Goal: Check status: Check status

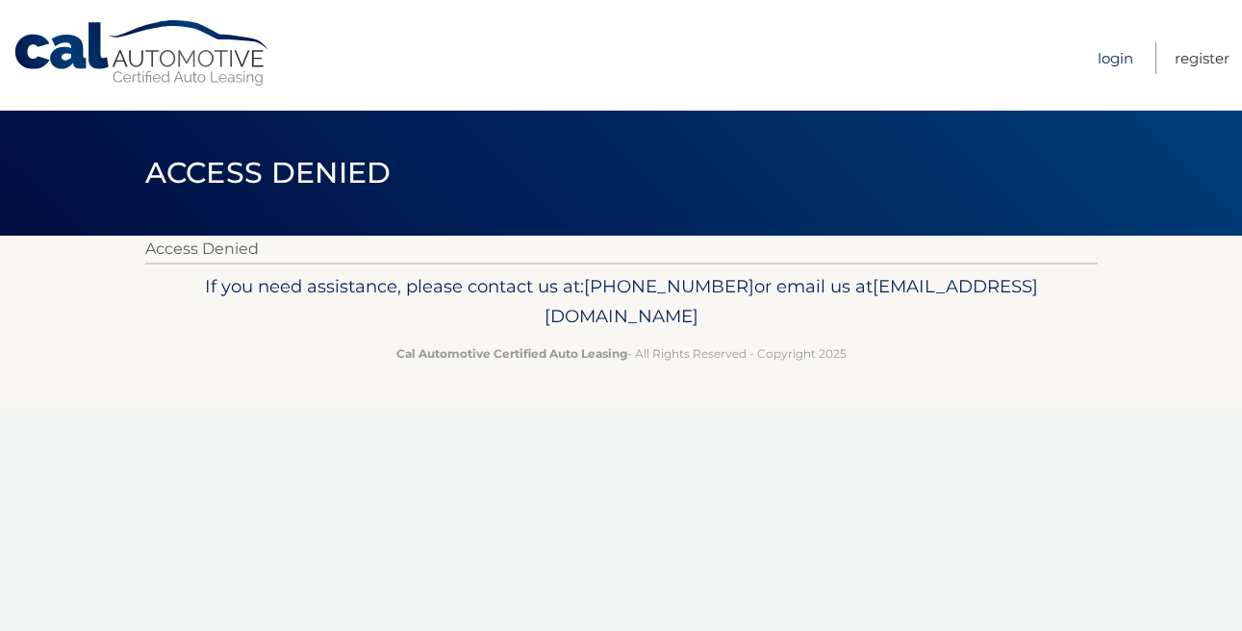
click at [1113, 53] on link "Login" at bounding box center [1116, 58] width 36 height 32
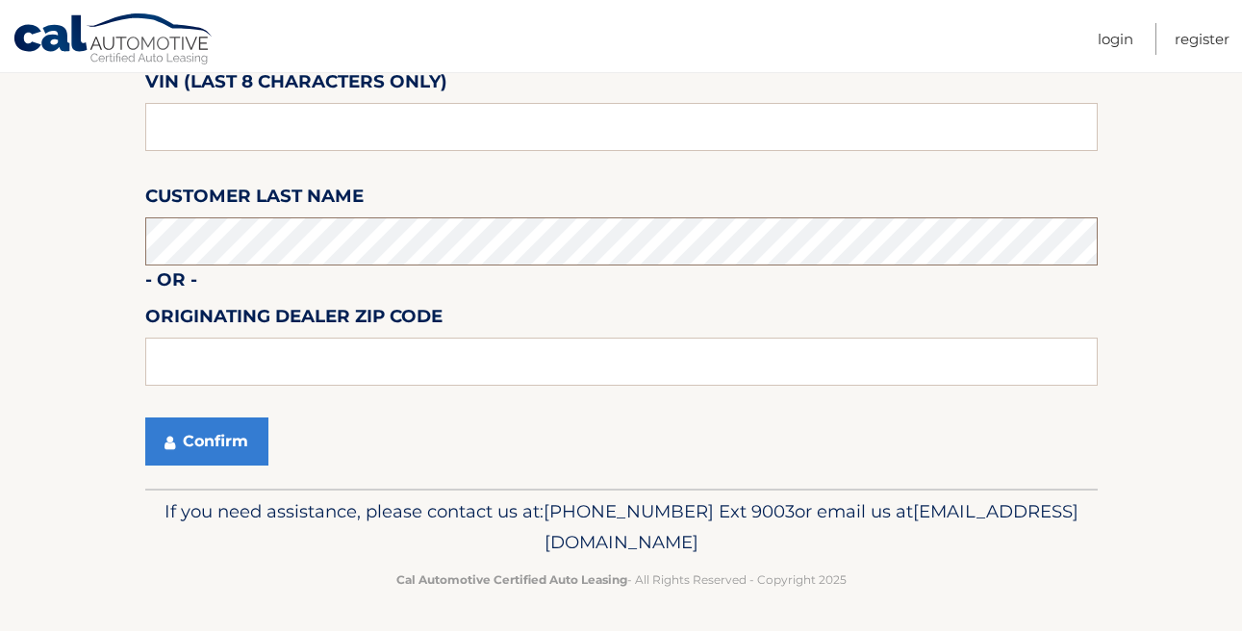
scroll to position [246, 0]
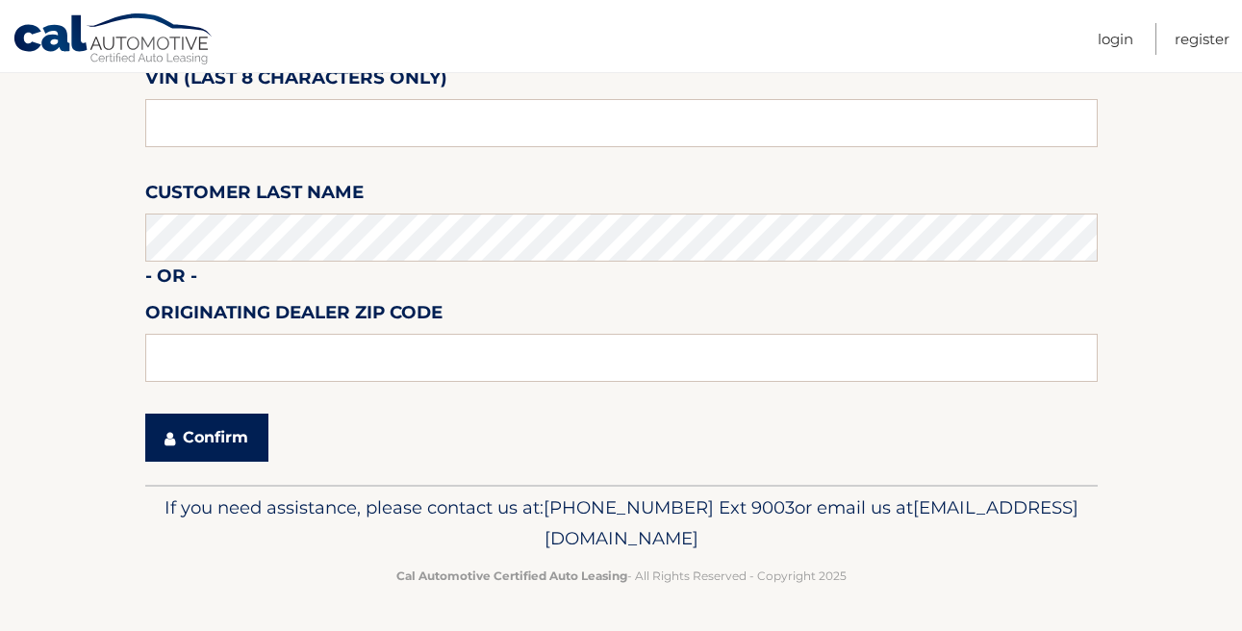
click at [217, 457] on button "Confirm" at bounding box center [206, 438] width 123 height 48
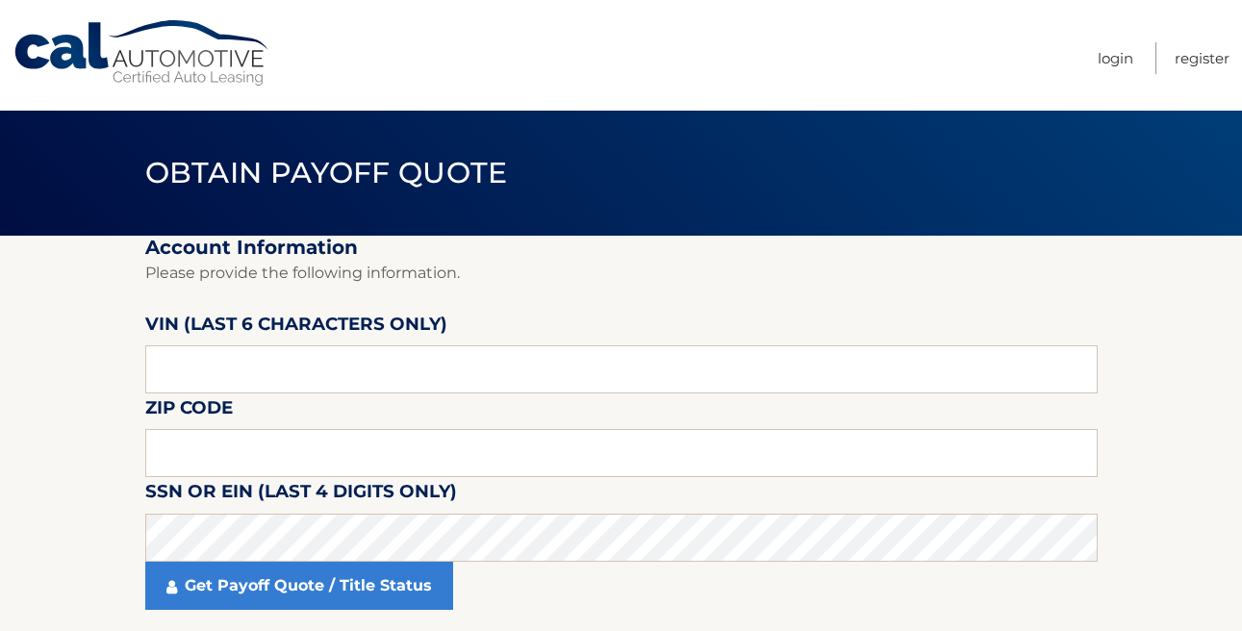
scroll to position [47, 0]
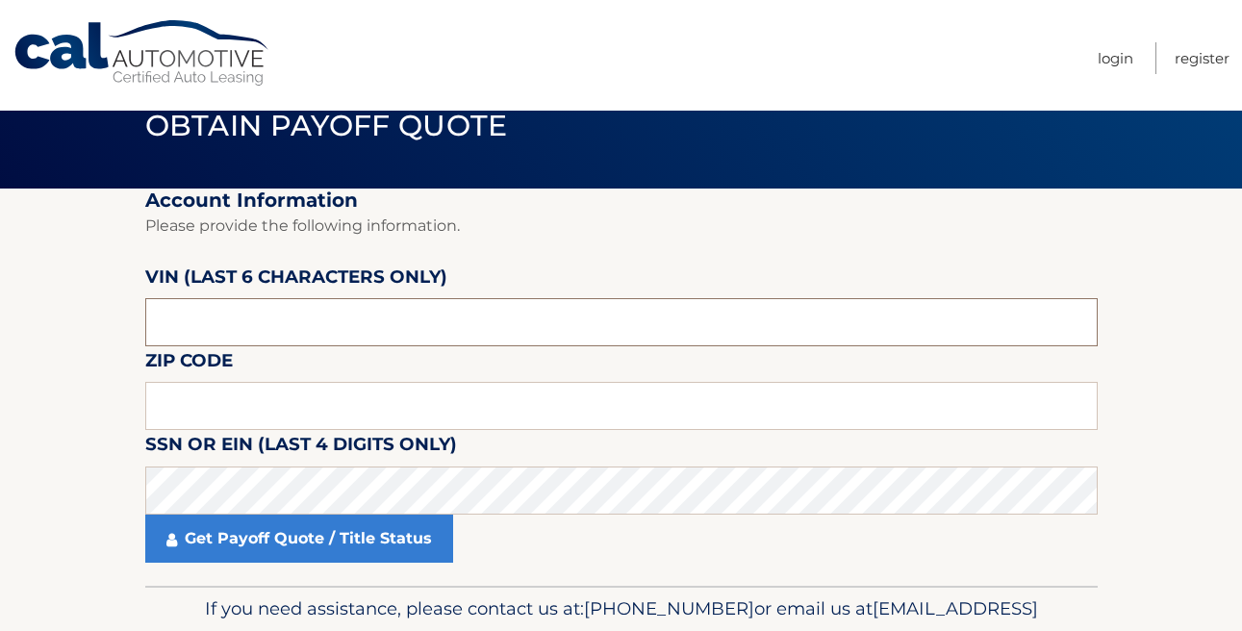
click at [220, 329] on input "text" at bounding box center [621, 322] width 953 height 48
click at [226, 403] on input "text" at bounding box center [621, 406] width 953 height 48
type input "18353"
click at [82, 454] on section "Account Information Please provide the following information. [PERSON_NAME] (la…" at bounding box center [621, 387] width 1242 height 397
click at [90, 491] on section "Account Information Please provide the following information. [PERSON_NAME] (la…" at bounding box center [621, 387] width 1242 height 397
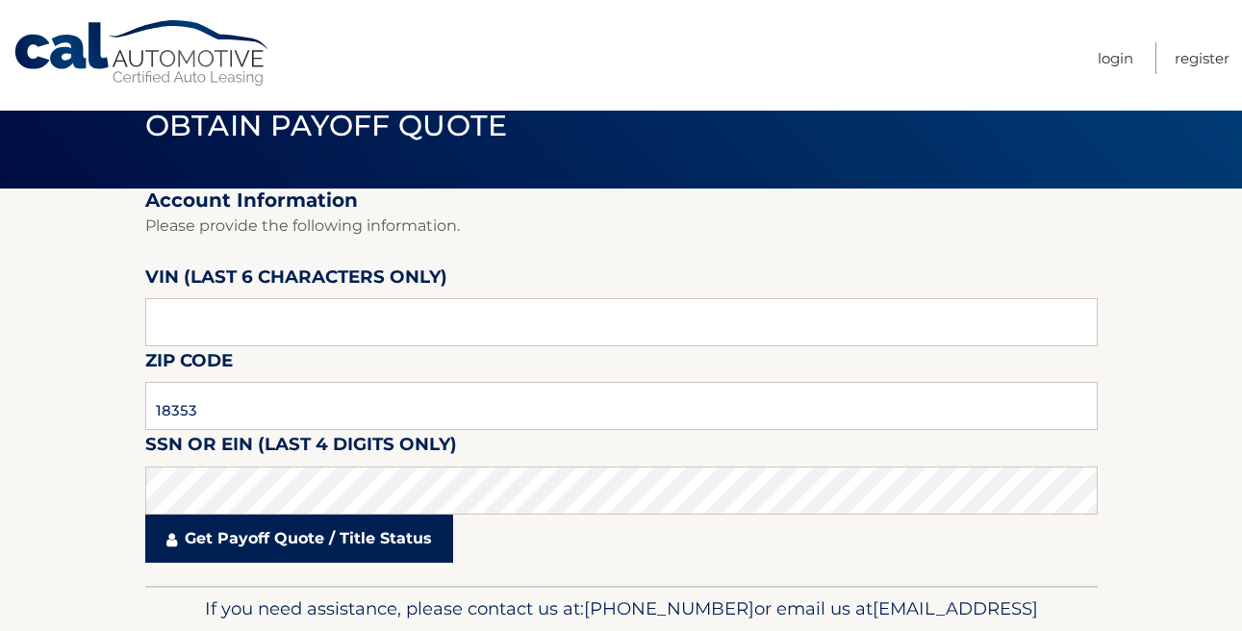
click at [238, 540] on link "Get Payoff Quote / Title Status" at bounding box center [299, 539] width 308 height 48
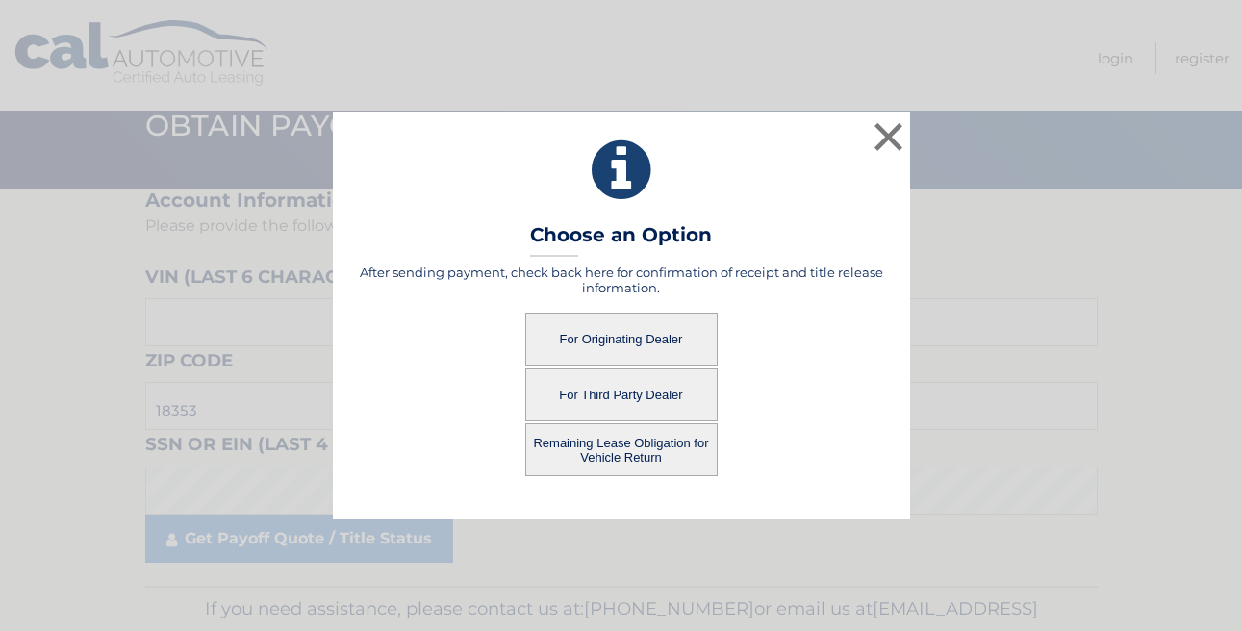
click at [568, 341] on button "For Originating Dealer" at bounding box center [621, 339] width 192 height 53
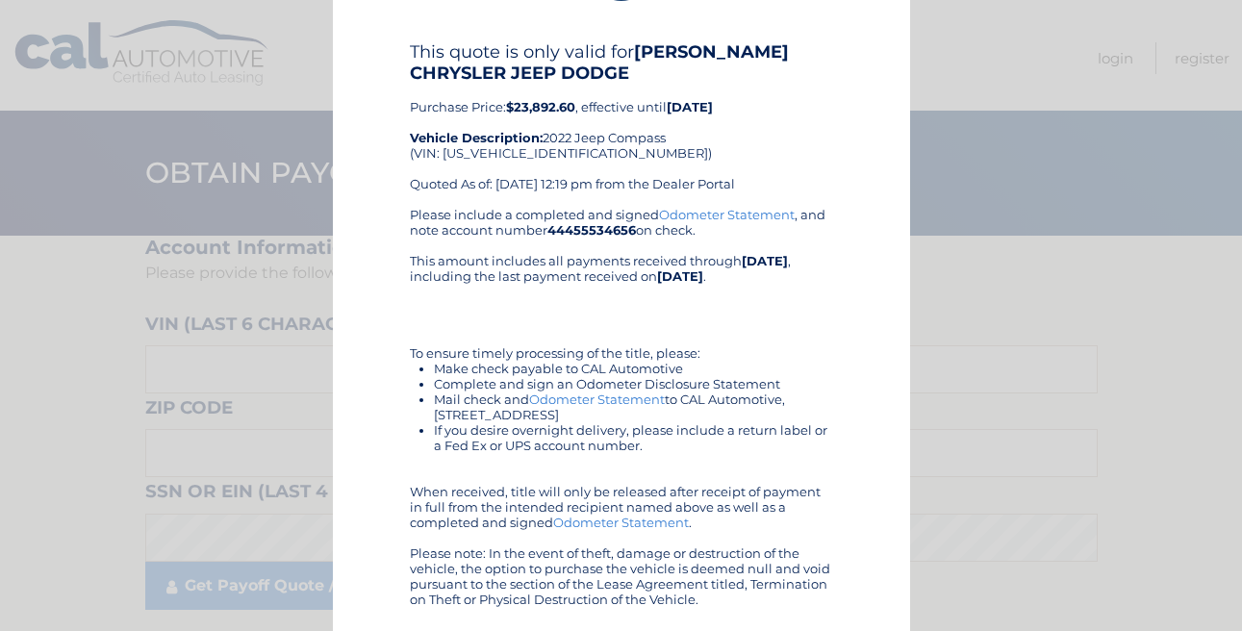
scroll to position [87, 0]
